Goal: Task Accomplishment & Management: Use online tool/utility

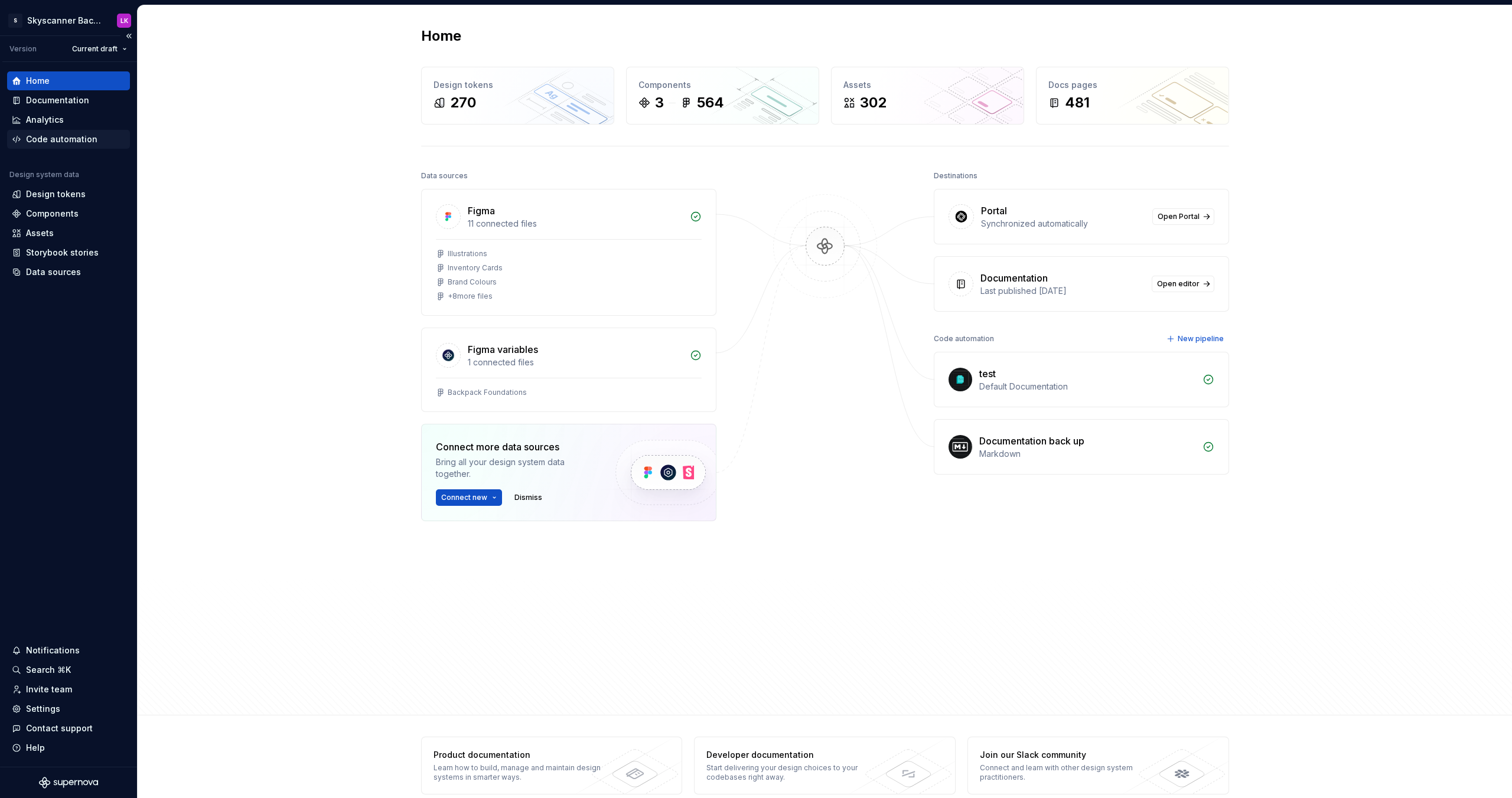
click at [88, 134] on div "Code automation" at bounding box center [61, 139] width 71 height 11
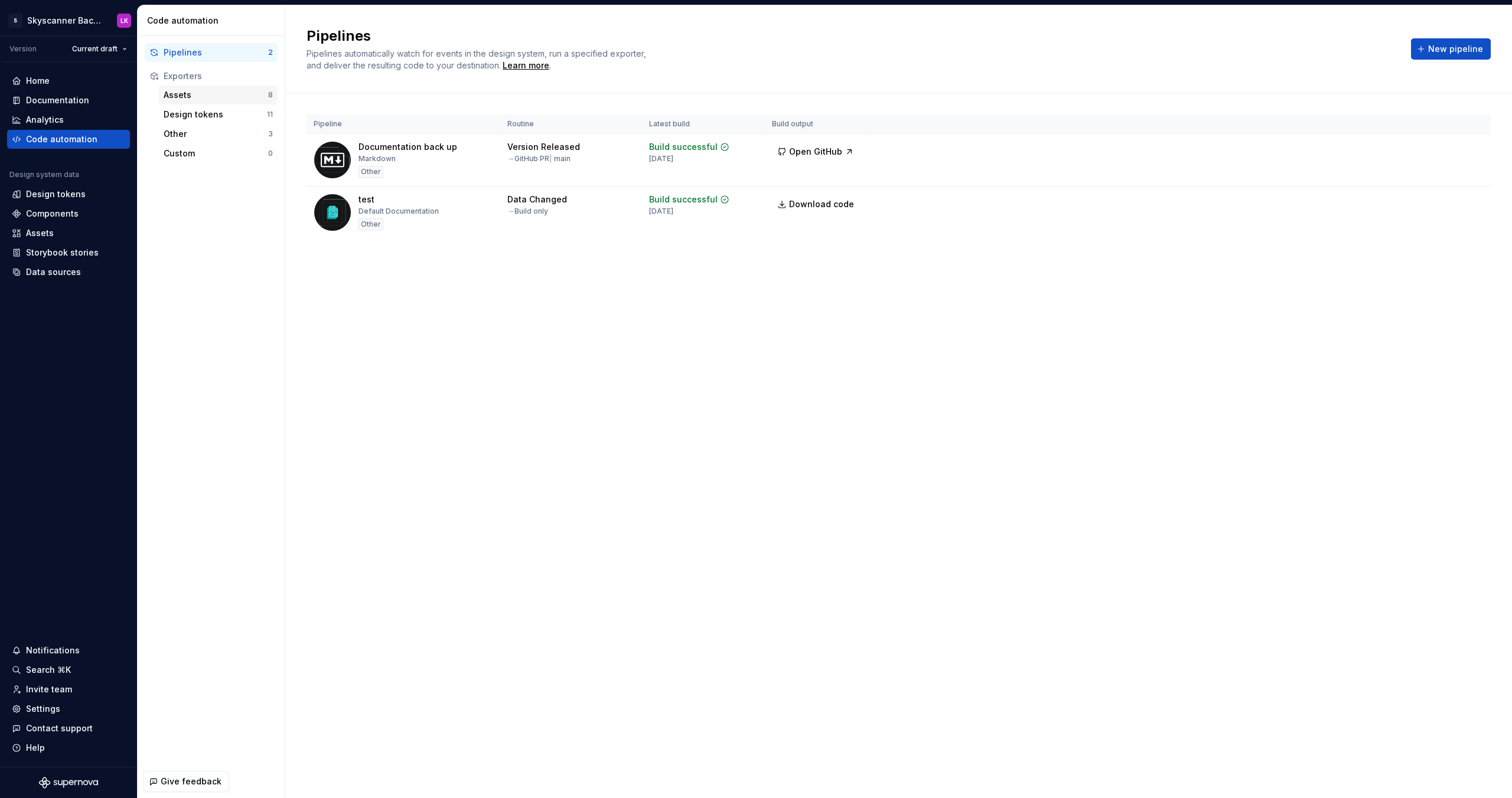
click at [165, 96] on div "Assets" at bounding box center [216, 95] width 105 height 11
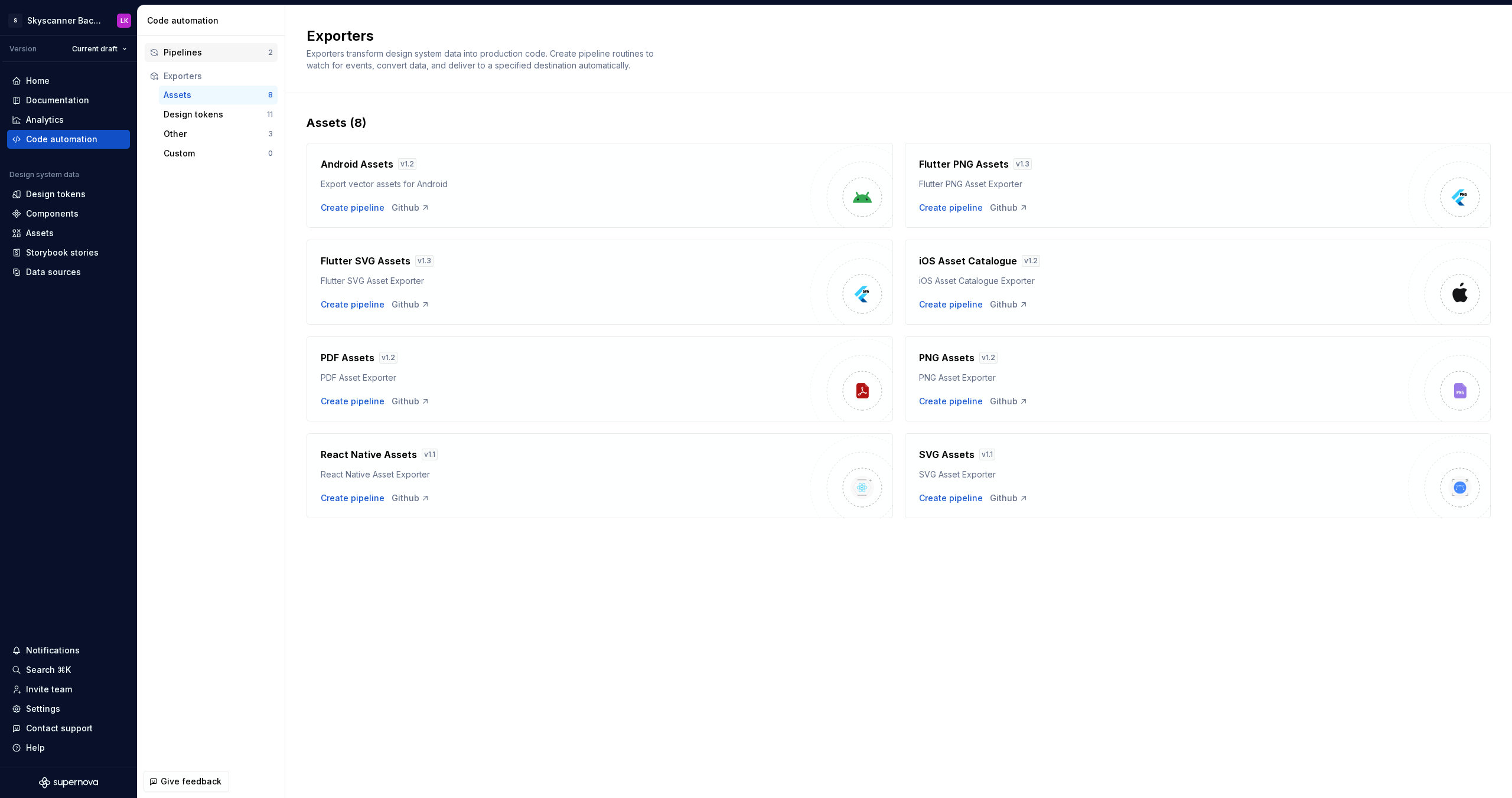
click at [218, 47] on div "Pipelines" at bounding box center [216, 52] width 105 height 11
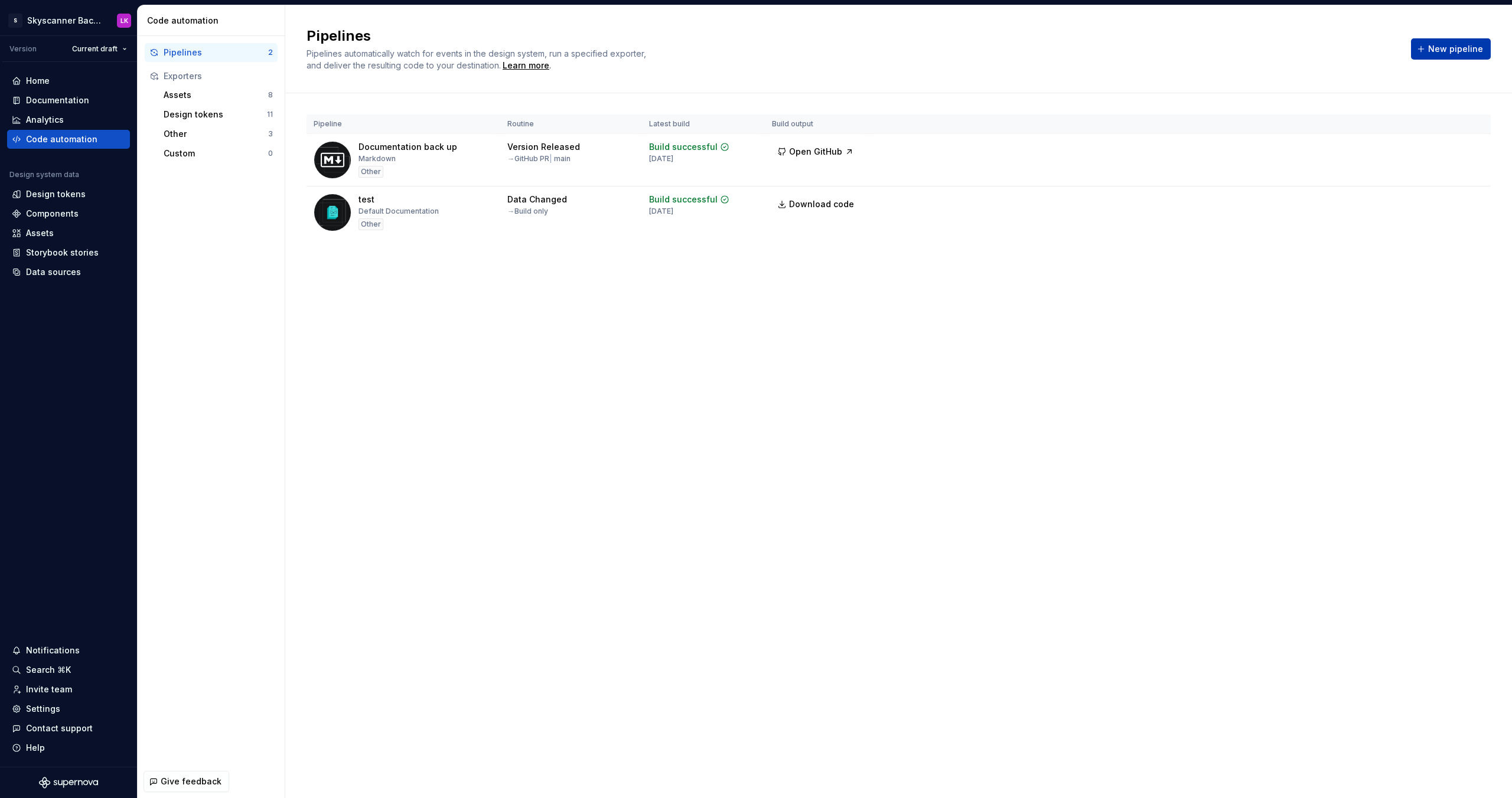
click at [1438, 39] on button "New pipeline" at bounding box center [1452, 49] width 80 height 21
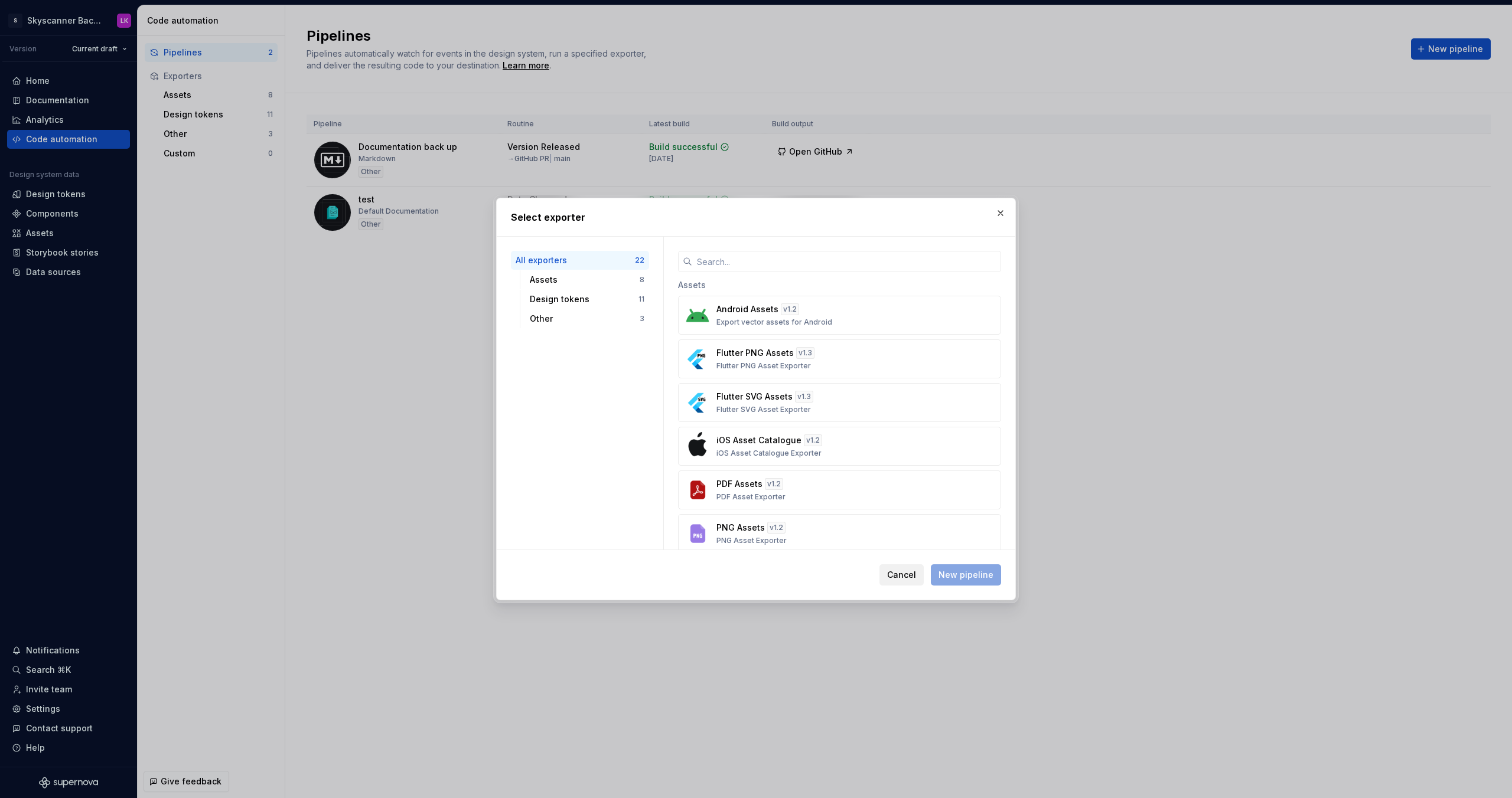
click at [901, 576] on span "Cancel" at bounding box center [901, 575] width 29 height 11
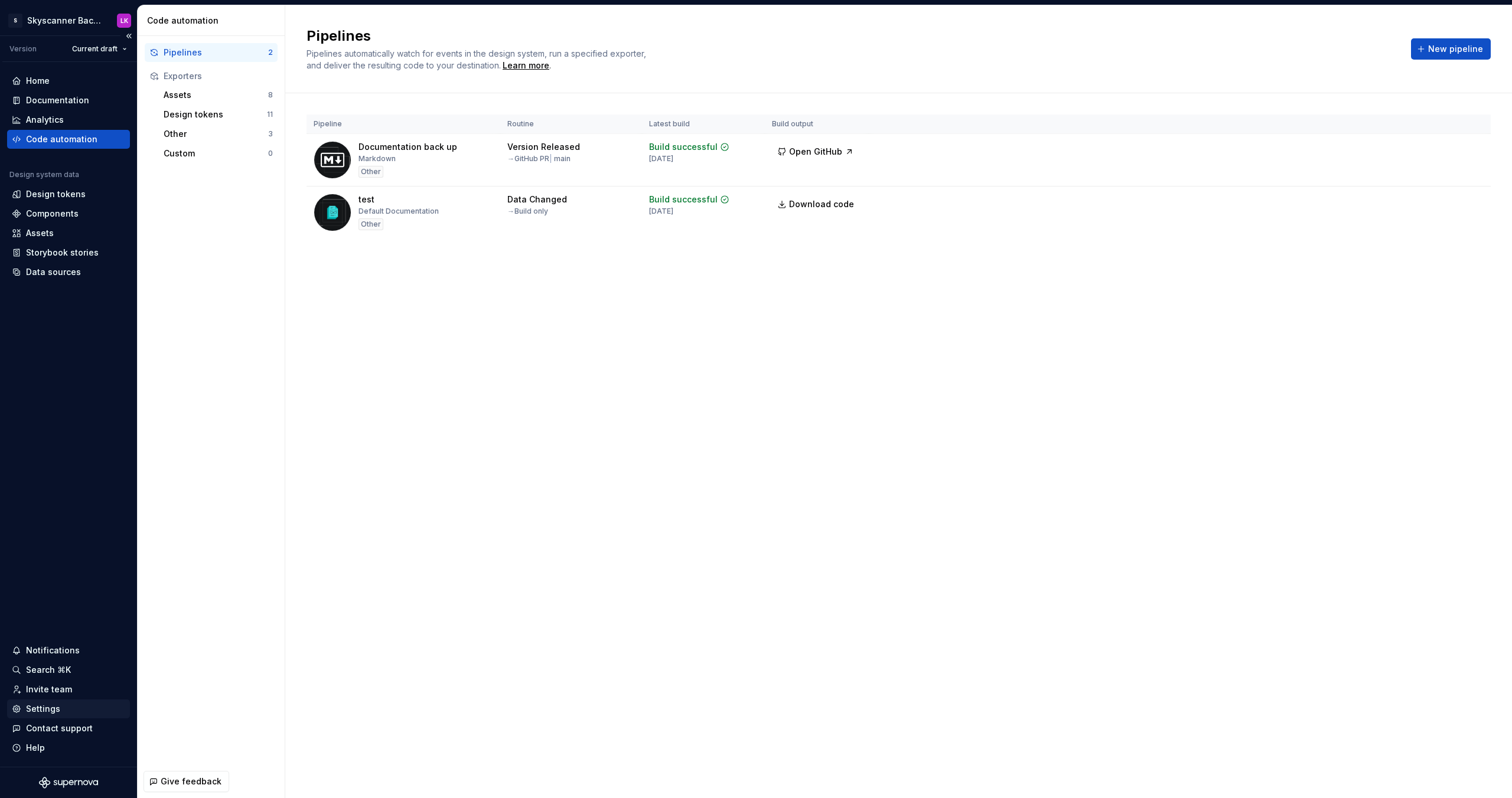
click at [33, 707] on div "Settings" at bounding box center [43, 709] width 34 height 11
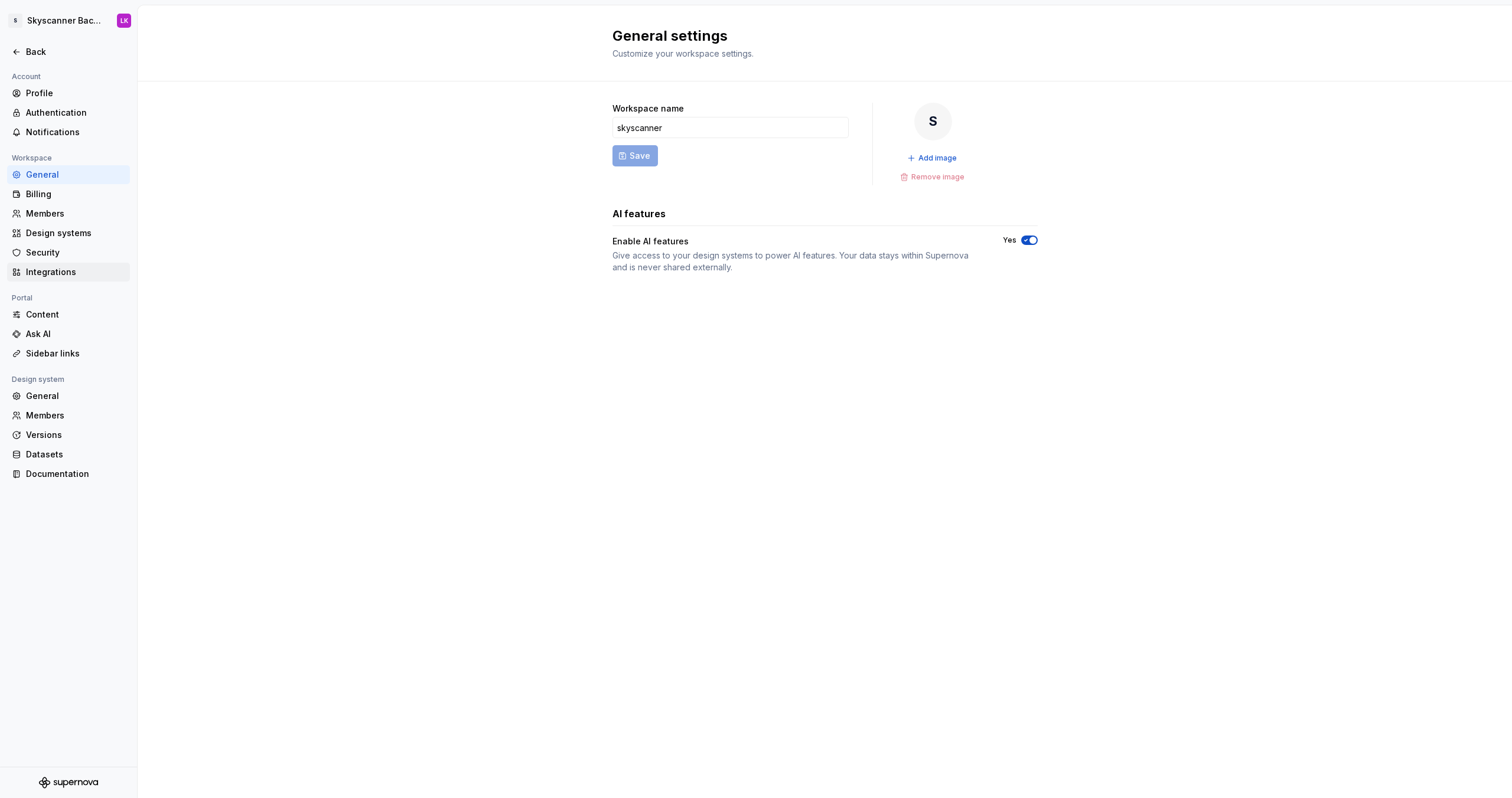
click at [46, 272] on div "Integrations" at bounding box center [75, 272] width 99 height 11
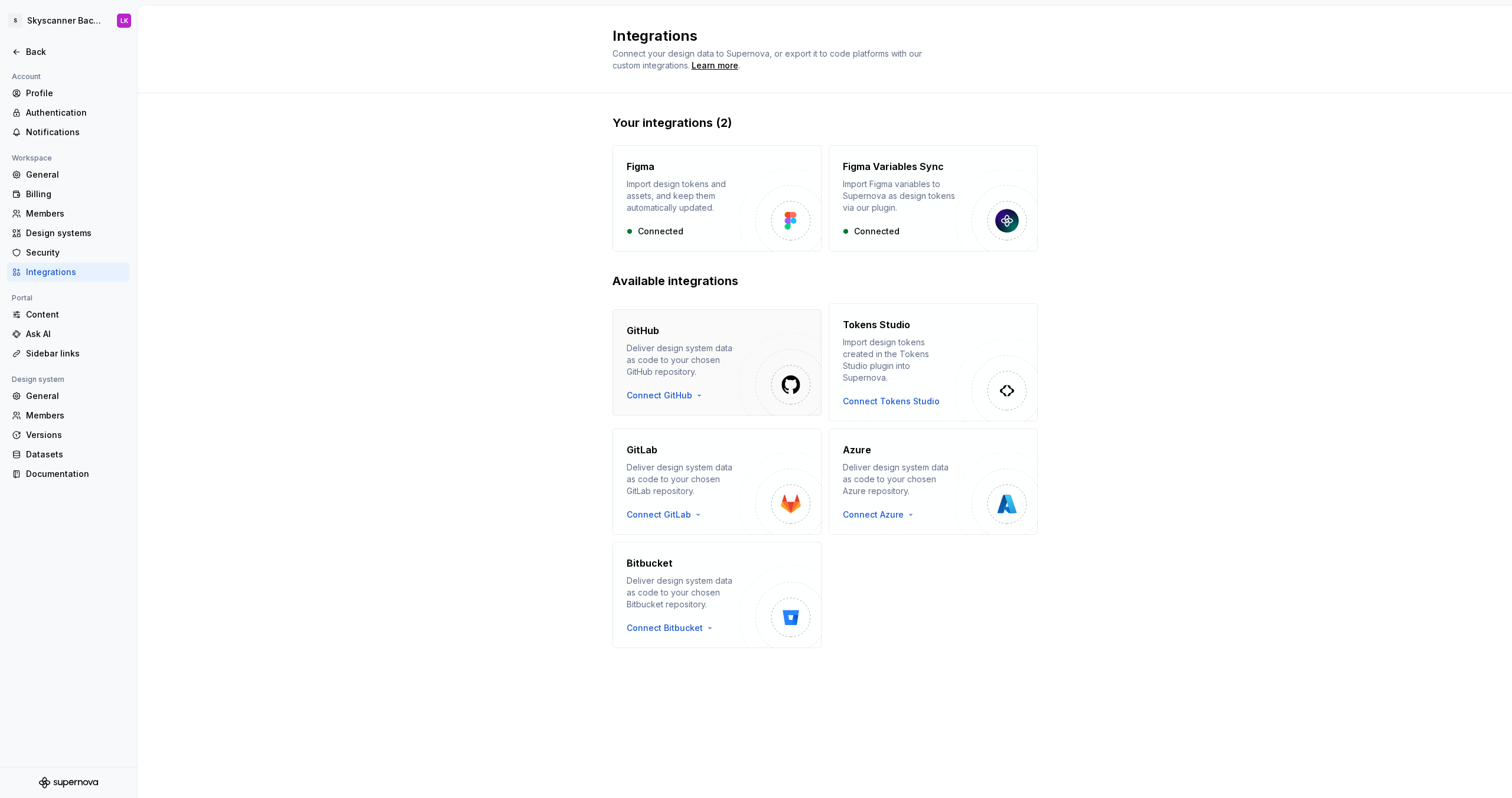
click at [660, 365] on div "Deliver design system data as code to your chosen GitHub repository." at bounding box center [682, 359] width 112 height 35
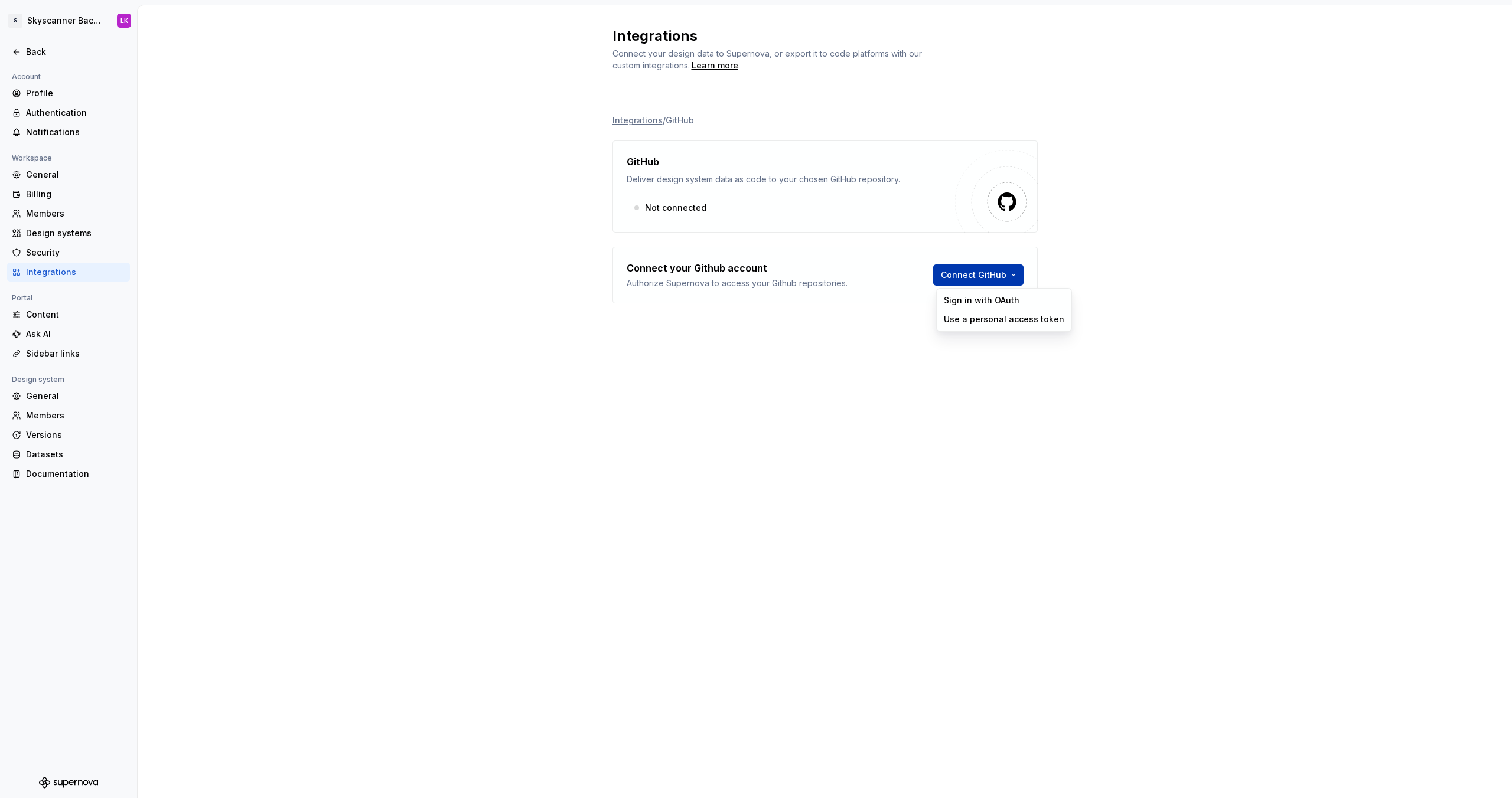
click at [985, 281] on html "S Skyscanner Backpack LK Back Account Profile Authentication Notifications Work…" at bounding box center [756, 399] width 1512 height 798
click at [1004, 300] on div "Sign in with OAuth" at bounding box center [1003, 301] width 120 height 11
click at [709, 67] on div "Learn more" at bounding box center [714, 65] width 47 height 11
